Goal: Information Seeking & Learning: Learn about a topic

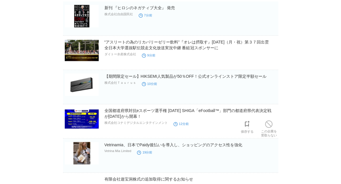
scroll to position [58, 0]
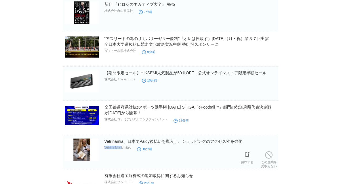
drag, startPoint x: 124, startPoint y: 148, endPoint x: 104, endPoint y: 149, distance: 19.3
click at [104, 149] on p "Vetrina Mia Limited" at bounding box center [117, 147] width 27 height 3
copy p "Vetrina Mia"
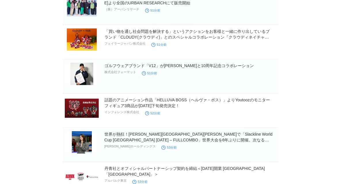
scroll to position [892, 0]
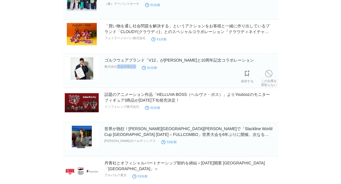
drag, startPoint x: 140, startPoint y: 67, endPoint x: 117, endPoint y: 69, distance: 22.5
click at [117, 69] on div "ゴルフウェアブランド「V12」がLEONと10周年記念コラボレーション 株式会社フォーマット 51分前" at bounding box center [190, 66] width 173 height 18
copy div "フォーマット"
click at [140, 58] on link "ゴルフウェアブランド「V12」がLEONと10周年記念コラボレーション" at bounding box center [179, 60] width 150 height 5
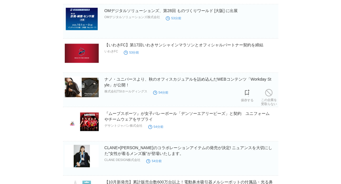
scroll to position [1410, 0]
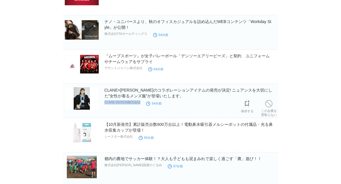
drag, startPoint x: 141, startPoint y: 102, endPoint x: 105, endPoint y: 100, distance: 36.6
click at [105, 100] on div "CLANE×KEIJI KANEKOのコラボレーションアイテムの発売が決定! ニュアンスを大切にした”女性が着るメンズ服”が登場いたします。 CLANE DE…" at bounding box center [190, 96] width 173 height 19
copy div "CLANE DESIGN株式会社"
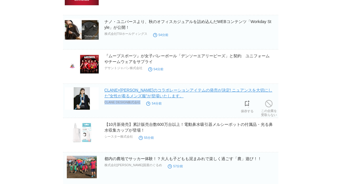
click at [123, 94] on link "CLANE×KEIJI KANEKOのコラボレーションアイテムの発売が決定! ニュアンスを大切にした”女性が着るメンズ服”が登場いたします。" at bounding box center [188, 93] width 168 height 10
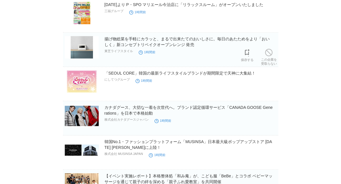
scroll to position [2299, 0]
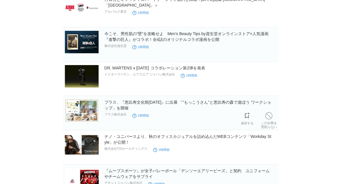
scroll to position [1363, 0]
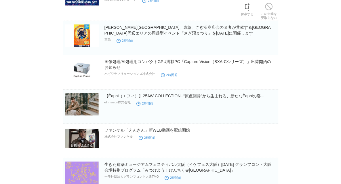
scroll to position [3126, 0]
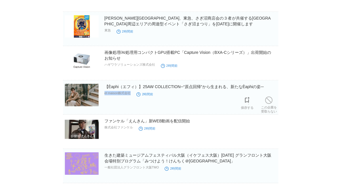
drag, startPoint x: 133, startPoint y: 91, endPoint x: 105, endPoint y: 92, distance: 27.9
click at [105, 92] on div "【Èaphi（エフィ）】25AW COLLECTION─“原点回帰”から生まれる、新たなÈaphiの姿─ et maison株式会社 2時間前" at bounding box center [190, 93] width 173 height 18
copy div "et maison株式会社"
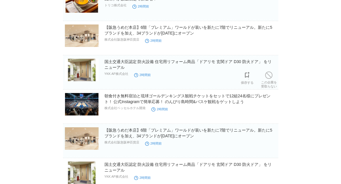
scroll to position [3379, 0]
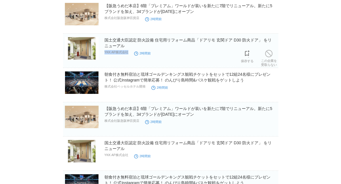
drag, startPoint x: 131, startPoint y: 54, endPoint x: 105, endPoint y: 56, distance: 26.3
click at [105, 56] on section "国土交通大臣認定 防火設備 住宅用リフォーム商品「ドアリモ 玄関ドア D30 防火ドア」 をリニューアル YKK AP株式会社 2時間前 保存する この企業を…" at bounding box center [170, 51] width 215 height 34
copy div "YKK AP株式会社"
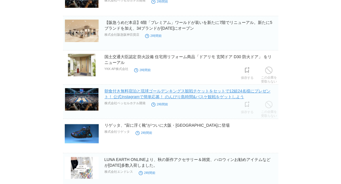
scroll to position [3465, 0]
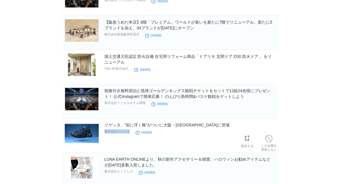
drag, startPoint x: 132, startPoint y: 130, endPoint x: 105, endPoint y: 131, distance: 27.1
click at [105, 131] on div "リゲッタ、“宙に浮く靴”がついに大阪・関西万博に登場 株式会社リゲッタ 2時間前" at bounding box center [190, 131] width 173 height 18
copy div "株式会社リゲッタ"
click at [135, 123] on link "リゲッタ、“宙に浮く靴”がついに大阪・[GEOGRAPHIC_DATA]に登場" at bounding box center [166, 125] width 125 height 5
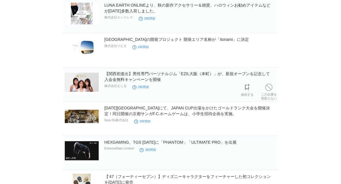
scroll to position [3638, 0]
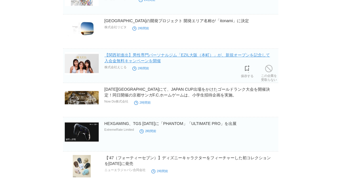
click at [146, 53] on link "【関西初進出】男性専門パーソナルジム「EZIL大阪（本町）」が、新規オープンを記念して入会金無料キャンペーンを開催" at bounding box center [187, 58] width 166 height 10
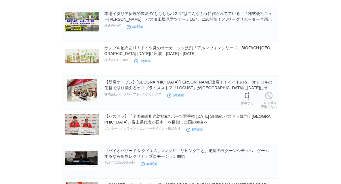
scroll to position [4523, 0]
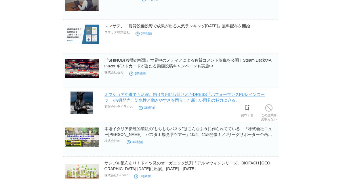
click at [130, 92] on link "オフショアや磯でも活躍。釣り専用に設計されたDRESS「パフォーマンスPUレインスーツ」が9月発売。防水性と動きやすさを両立した新しい雨具の魅力に迫る。" at bounding box center [184, 97] width 161 height 10
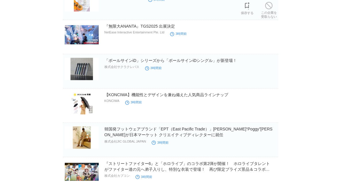
scroll to position [5891, 0]
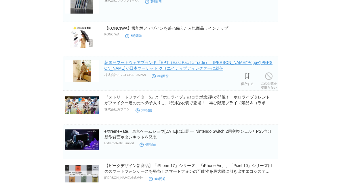
click at [144, 60] on link "韓国発フットウェアブランド「EPT（East Pacific Trade）」[PERSON_NAME]“Poggy”[PERSON_NAME]が日本マーケット…" at bounding box center [188, 65] width 168 height 10
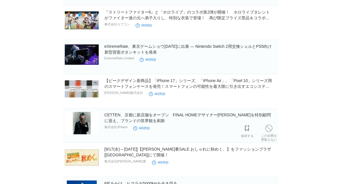
scroll to position [5977, 0]
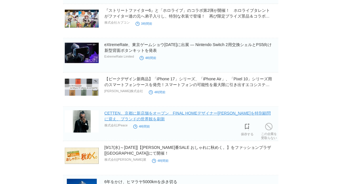
click at [145, 111] on link "CETTEN、京都に新店舗をオープン　FINAL HOMEデザイナー[PERSON_NAME]を特別顧問に迎え、ブランドの世界観を刷新" at bounding box center [187, 116] width 166 height 10
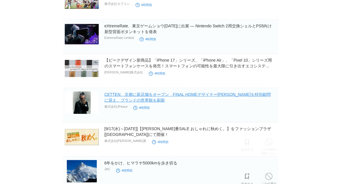
scroll to position [6056, 0]
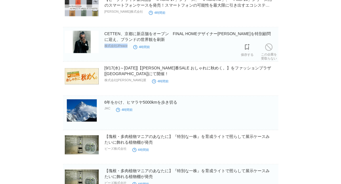
drag, startPoint x: 130, startPoint y: 37, endPoint x: 105, endPoint y: 37, distance: 25.3
click at [105, 37] on div "CETTEN、京都に新店舗をオープン　FINAL HOMEデザイナー津村耕佑氏を特別顧問に迎え、ブランドの世界観を刷新 株式会社JPeace 4時間前" at bounding box center [190, 40] width 173 height 19
copy div "株式会社JPeace"
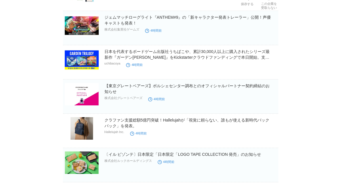
scroll to position [6690, 0]
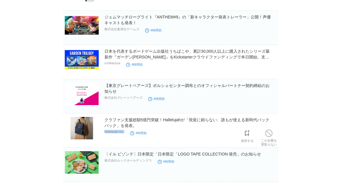
drag, startPoint x: 130, startPoint y: 122, endPoint x: 104, endPoint y: 124, distance: 25.7
click at [104, 124] on div "クラファン支援総額5億円突破！Hallelujahが「視覚に頼らない、誰もが使える新時代バックパック」を発表。 Hallelujah Inc. 4時間前" at bounding box center [190, 126] width 173 height 19
copy div "Hallelujah Inc."
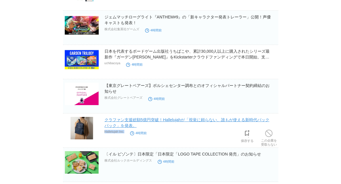
click at [128, 117] on link "クラファン支援総額5億円突破！Hallelujahが「視覚に頼らない、誰もが使える新時代バックパック」を発表。" at bounding box center [186, 122] width 165 height 10
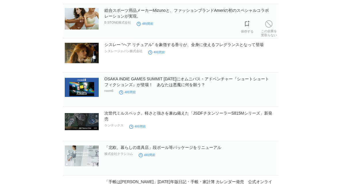
scroll to position [6913, 0]
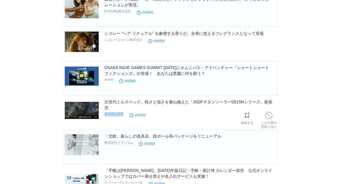
drag, startPoint x: 126, startPoint y: 106, endPoint x: 105, endPoint y: 106, distance: 21.0
click at [105, 106] on div "次世代ミルスペック。軽さと強さを兼ね備えた「JSDFチタンソーラーS815Mシリーズ」新発売 ケンテックス 4時間前" at bounding box center [190, 108] width 173 height 19
copy div "ケンテックス"
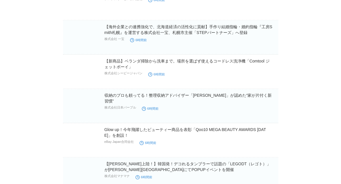
scroll to position [14615, 0]
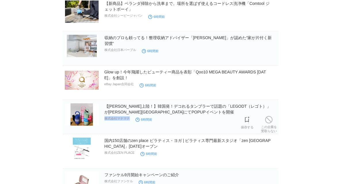
drag, startPoint x: 132, startPoint y: 93, endPoint x: 106, endPoint y: 97, distance: 26.7
click at [105, 103] on div "【渋谷初上陸！】韓国発！デコれるタンブラーで話題の「LEGODT（レゴト）」が渋谷モディにてPOPUPイベントを開催 株式会社マナマナ 6時間前" at bounding box center [190, 112] width 173 height 19
copy div "株式会社マナマナ"
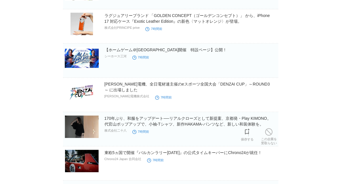
scroll to position [15522, 0]
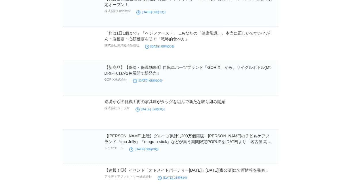
scroll to position [19165, 0]
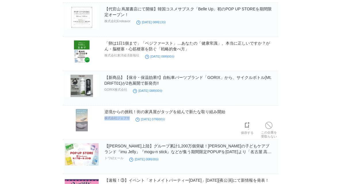
drag, startPoint x: 134, startPoint y: 85, endPoint x: 106, endPoint y: 89, distance: 28.8
click at [106, 109] on div "逆境からの挑戦！街の家具屋がタッグを組んで新たな取り組み開始 株式会社ジェフサ [DATE] 07時00分" at bounding box center [190, 118] width 173 height 18
copy div "株式会社ジェフサ"
click at [158, 109] on link "逆境からの挑戦！街の家具屋がタッグを組んで新たな取り組み開始" at bounding box center [164, 111] width 121 height 5
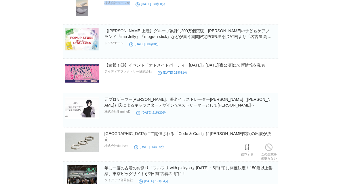
scroll to position [19367, 0]
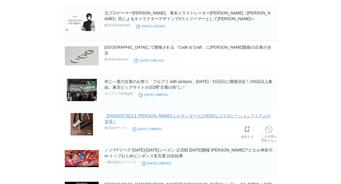
click at [130, 113] on section "【PARIGOT別注】[PERSON_NAME](ジルサンダー)との特別なコラボレーションアイテムが登場！ 株式会社アクセ [DATE] 19時00分 保存す…" at bounding box center [170, 128] width 215 height 31
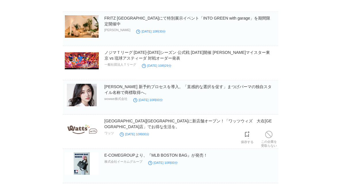
scroll to position [20338, 0]
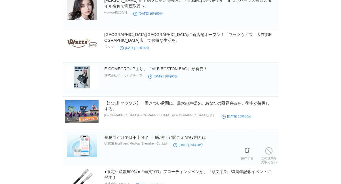
click at [133, 142] on p "UNICE Intelligent Medical Shenzhen Co.,Ltd." at bounding box center [135, 143] width 63 height 3
drag, startPoint x: 133, startPoint y: 109, endPoint x: 130, endPoint y: 108, distance: 3.4
click at [132, 142] on p "UNICE Intelligent Medical Shenzhen Co.,Ltd." at bounding box center [135, 143] width 63 height 3
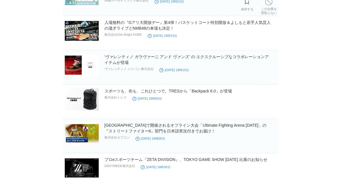
scroll to position [23765, 0]
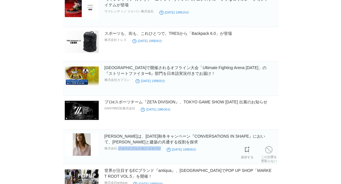
drag, startPoint x: 163, startPoint y: 108, endPoint x: 119, endPoint y: 113, distance: 44.3
click at [119, 133] on div "[PERSON_NAME]は、[DATE]秋冬キャンペーン『CONVERSATIONS IN SHAPE』において、[PERSON_NAME]と建築の共通する…" at bounding box center [190, 142] width 173 height 19
copy div "[PERSON_NAME] ジャパン"
drag, startPoint x: 131, startPoint y: 144, endPoint x: 117, endPoint y: 147, distance: 13.6
click at [117, 168] on div "世界が注目するECブランド『antiqua』、[GEOGRAPHIC_DATA]でPOP UP SHOP「MARKET ROOT VOL.5」を開催！ 株式会…" at bounding box center [190, 177] width 173 height 19
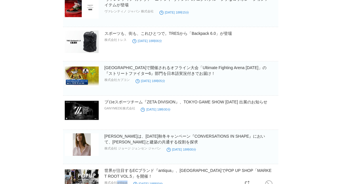
copy div "antiqua"
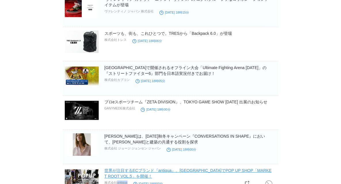
click at [119, 168] on link "世界が注目するECブランド『antiqua』、[GEOGRAPHIC_DATA]でPOP UP SHOP「MARKET ROOT VOL.5」を開催！" at bounding box center [187, 173] width 167 height 10
